Goal: Task Accomplishment & Management: Complete application form

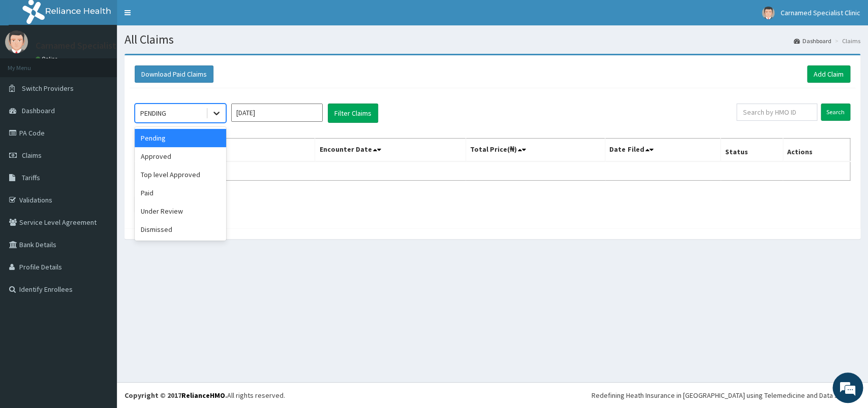
click at [218, 114] on icon at bounding box center [216, 114] width 6 height 4
click at [170, 152] on div "Approved" at bounding box center [180, 156] width 91 height 18
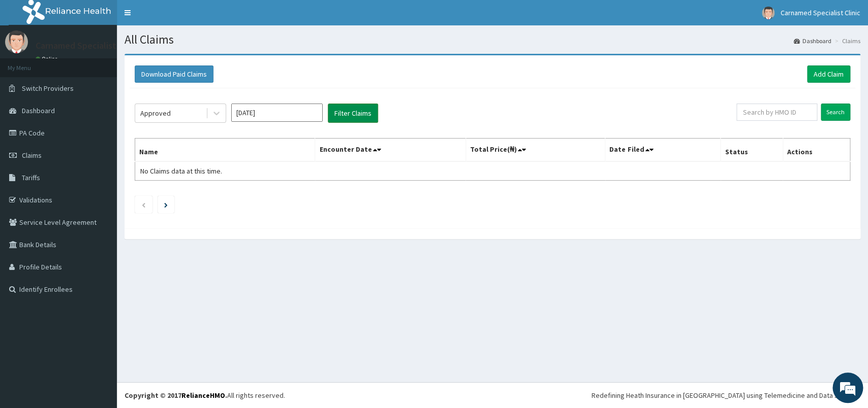
click at [363, 111] on button "Filter Claims" at bounding box center [353, 113] width 50 height 19
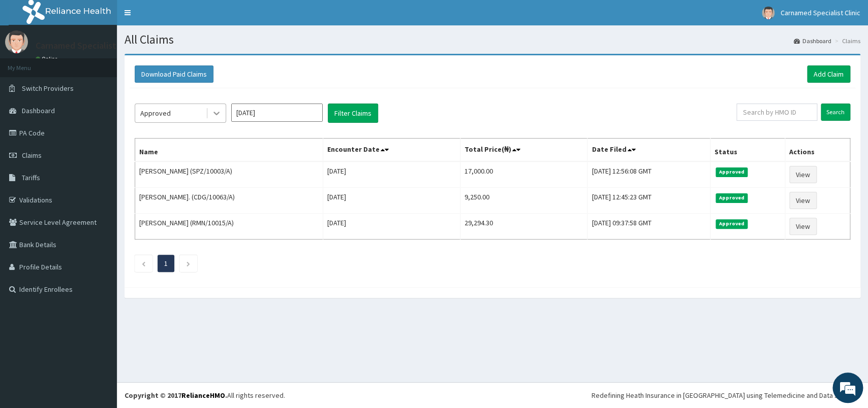
click at [215, 114] on icon at bounding box center [216, 113] width 10 height 10
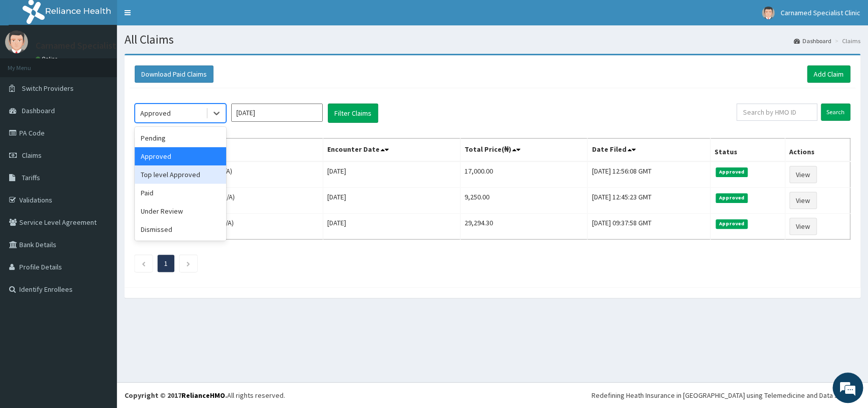
click at [181, 177] on div "Top level Approved" at bounding box center [180, 175] width 91 height 18
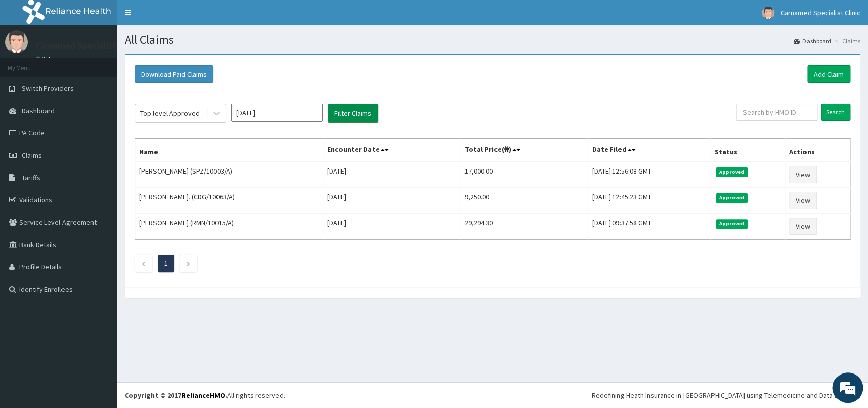
click at [349, 112] on button "Filter Claims" at bounding box center [353, 113] width 50 height 19
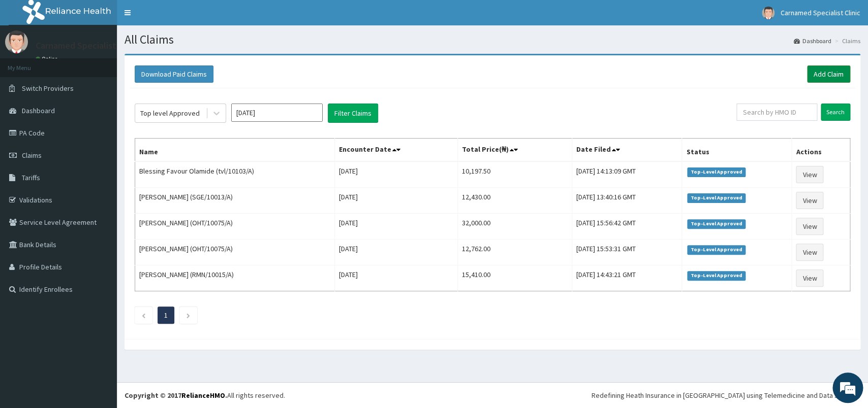
click at [835, 76] on link "Add Claim" at bounding box center [828, 74] width 43 height 17
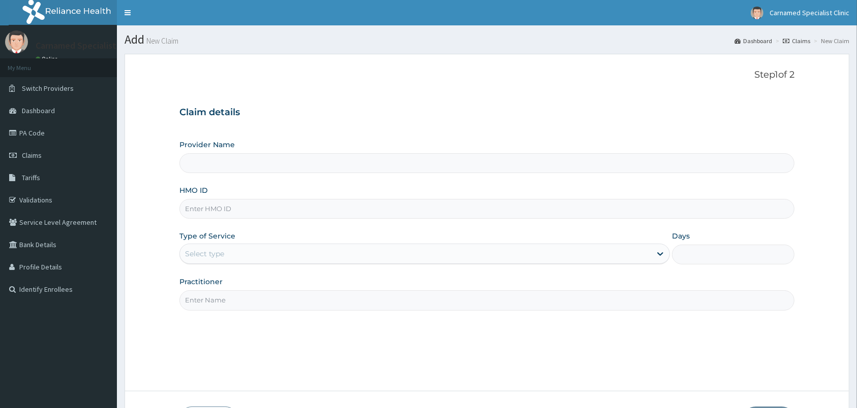
click at [241, 211] on input "HMO ID" at bounding box center [486, 209] width 615 height 20
type input "Carnamed Specialist clinic"
type input "C"
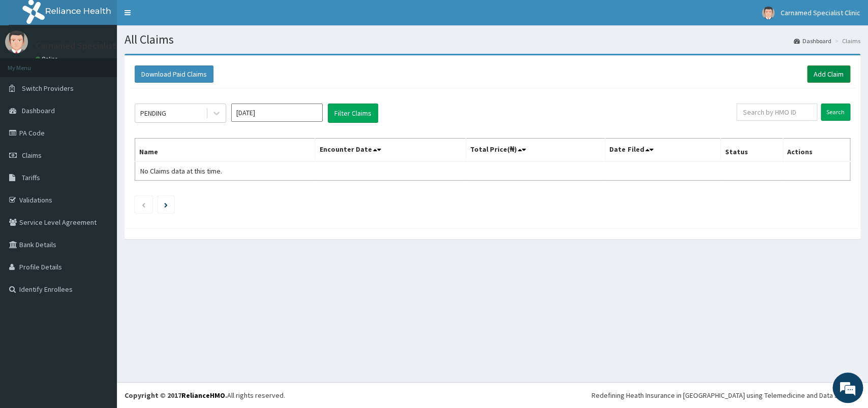
click at [821, 73] on link "Add Claim" at bounding box center [828, 74] width 43 height 17
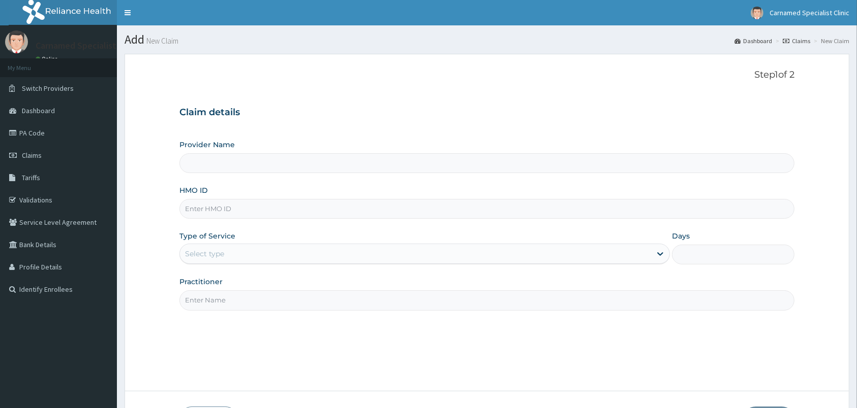
type input "Carnamed Specialist clinic"
click at [36, 130] on link "PA Code" at bounding box center [58, 133] width 117 height 22
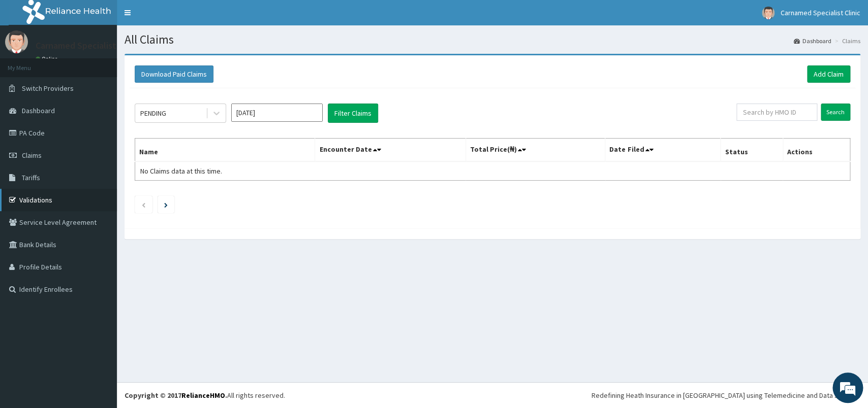
click at [30, 198] on link "Validations" at bounding box center [58, 200] width 117 height 22
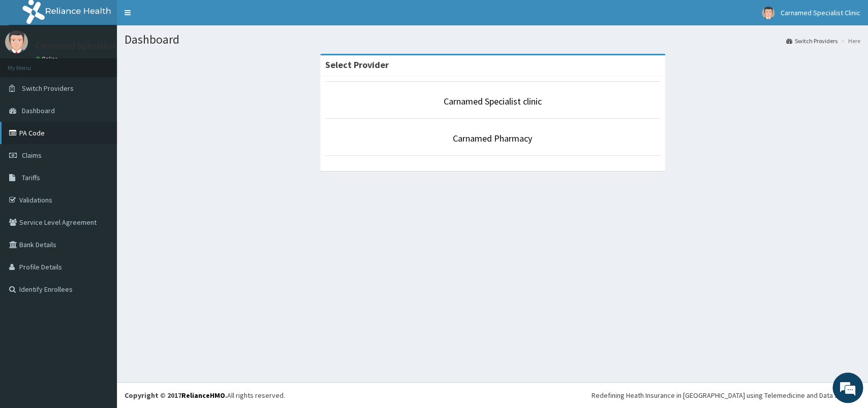
click at [40, 129] on link "PA Code" at bounding box center [58, 133] width 117 height 22
